Goal: Information Seeking & Learning: Learn about a topic

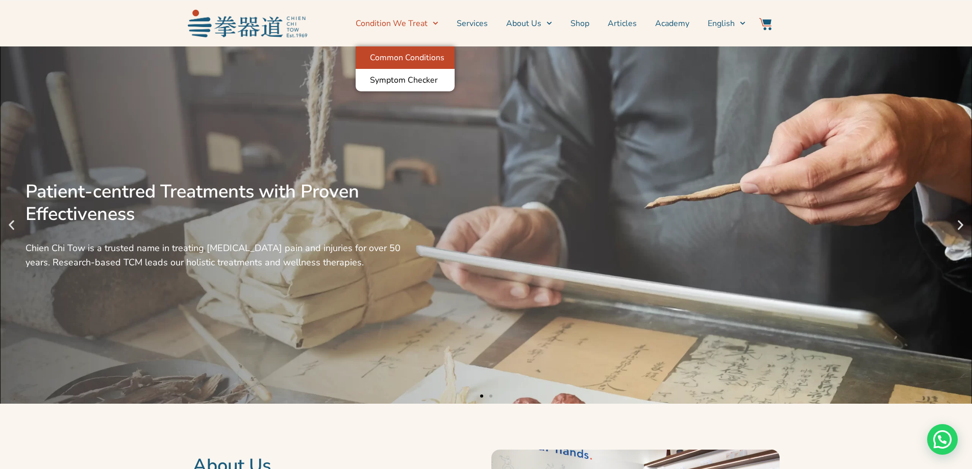
click at [413, 53] on link "Common Conditions" at bounding box center [405, 57] width 99 height 22
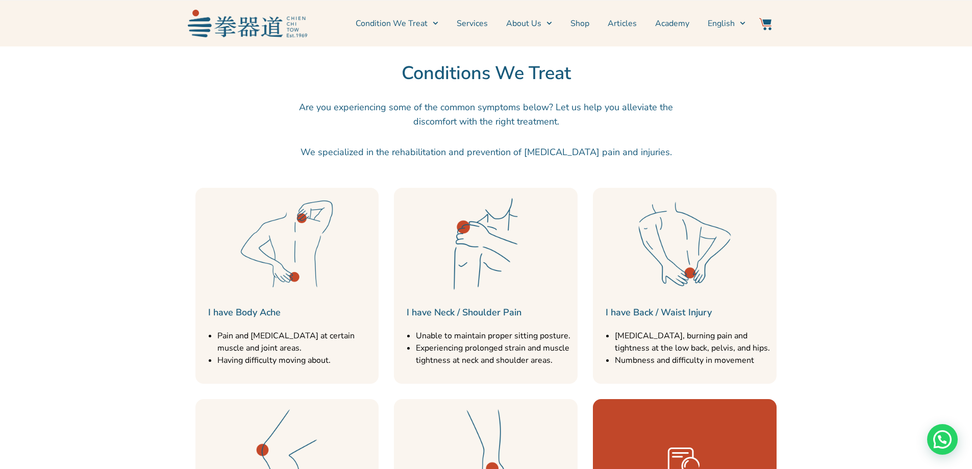
scroll to position [1123, 0]
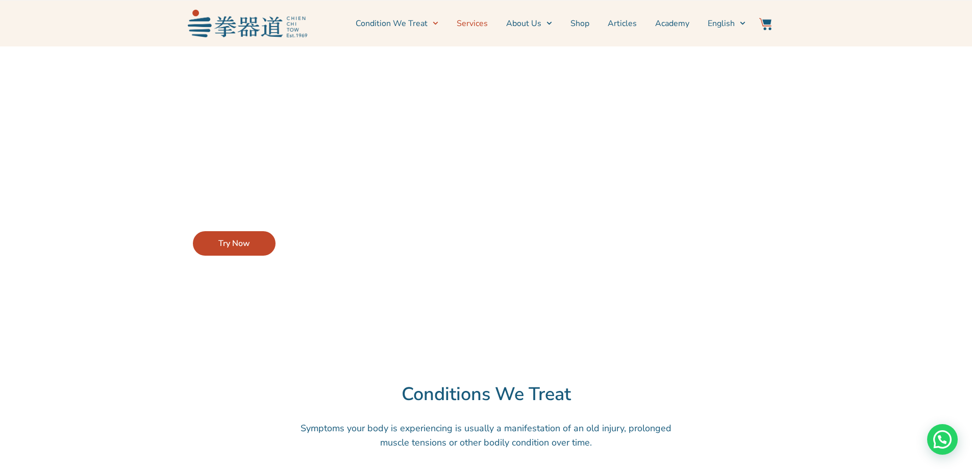
click at [477, 23] on link "Services" at bounding box center [472, 24] width 31 height 26
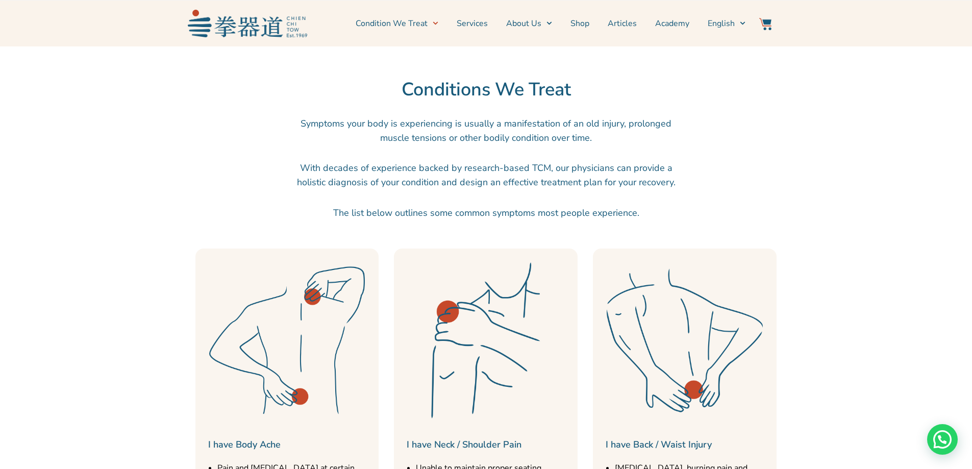
scroll to position [306, 0]
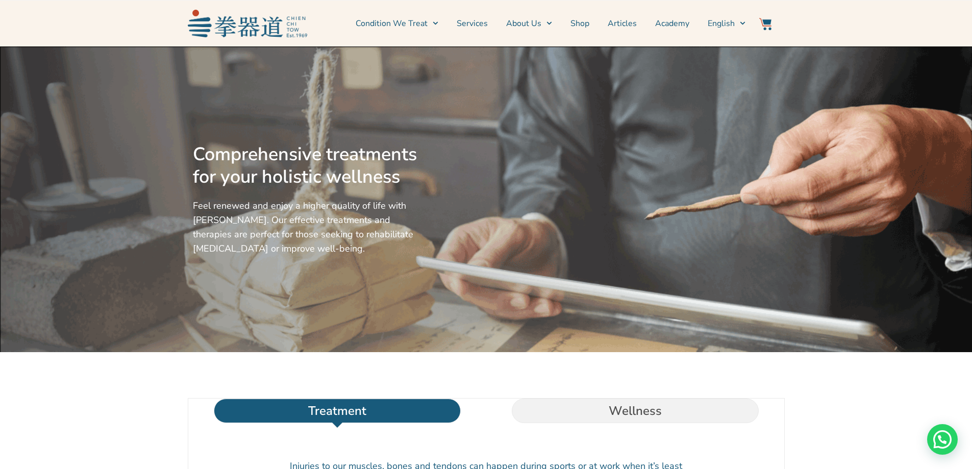
click at [486, 22] on link "Services" at bounding box center [472, 24] width 31 height 26
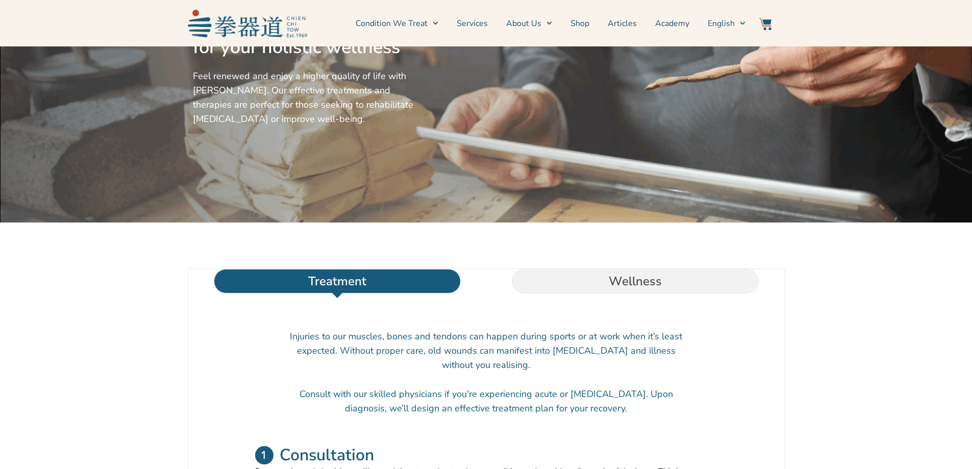
scroll to position [306, 0]
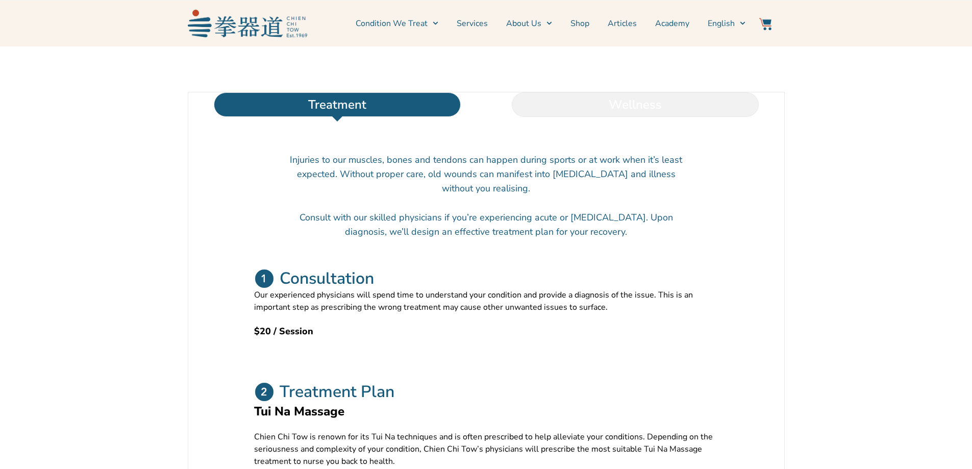
click at [566, 117] on li "Wellness" at bounding box center [635, 104] width 298 height 24
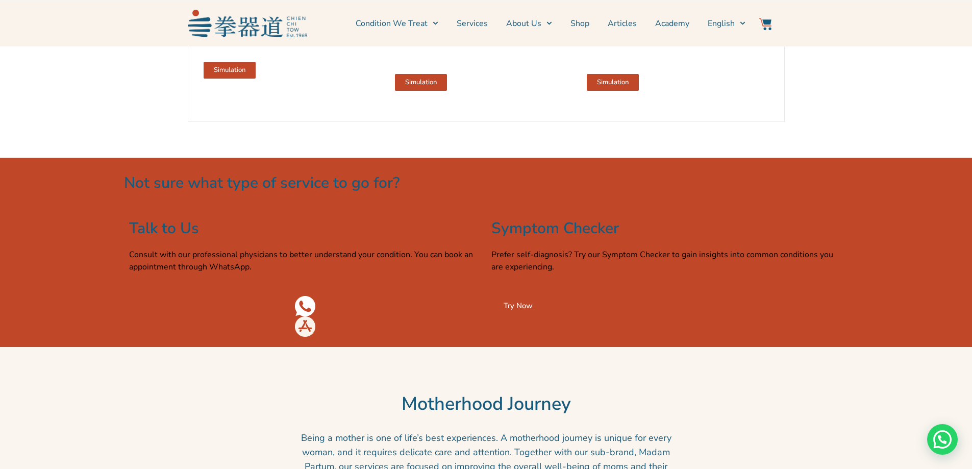
scroll to position [1429, 0]
